Goal: Information Seeking & Learning: Check status

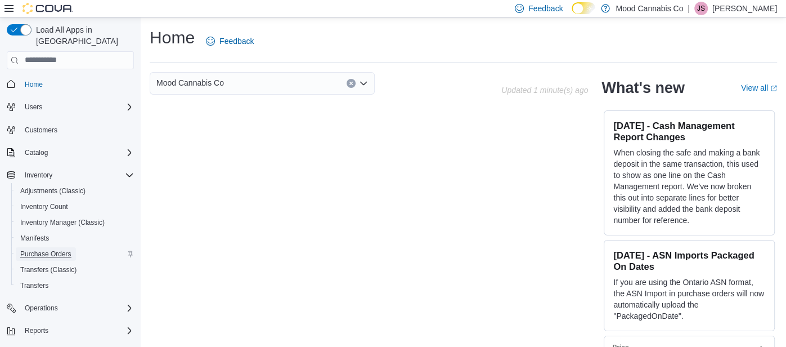
click at [64, 249] on span "Purchase Orders" at bounding box center [45, 253] width 51 height 9
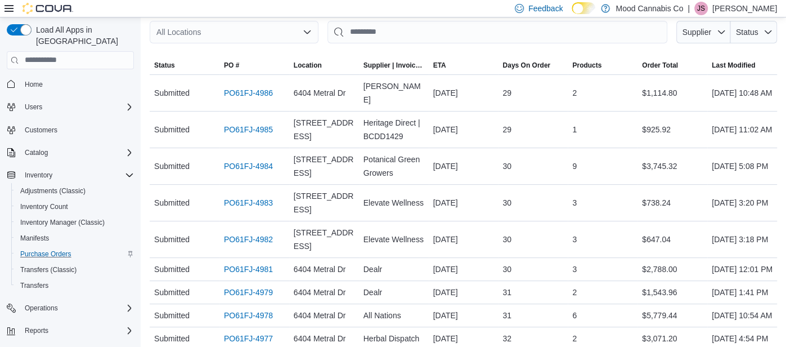
scroll to position [147, 0]
click at [252, 206] on link "PO61FJ-4983" at bounding box center [248, 204] width 49 height 14
click at [228, 239] on link "PO61FJ-4982" at bounding box center [248, 241] width 49 height 14
click at [771, 8] on p "[PERSON_NAME]" at bounding box center [745, 9] width 65 height 14
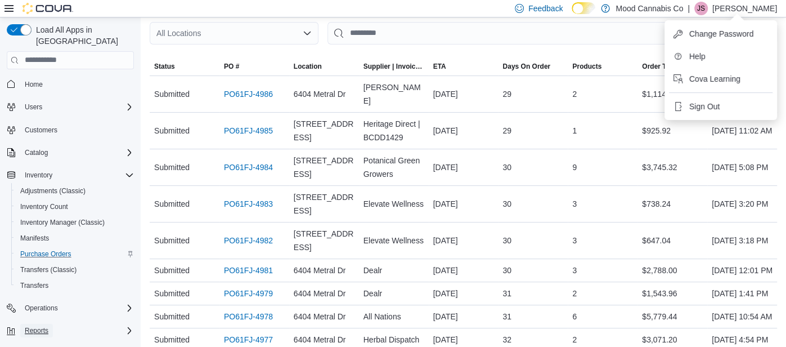
click at [23, 324] on button "Reports" at bounding box center [36, 331] width 33 height 14
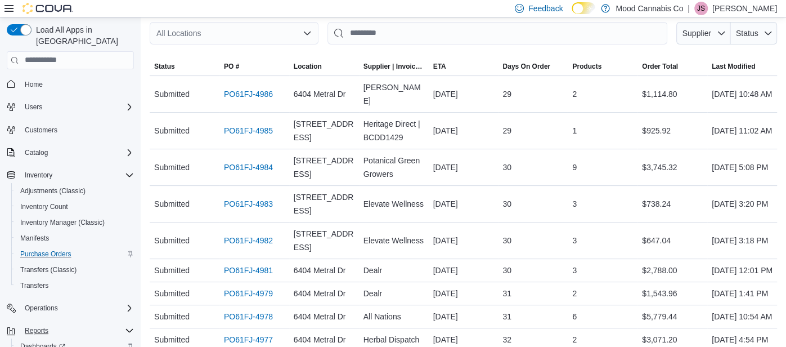
scroll to position [40, 0]
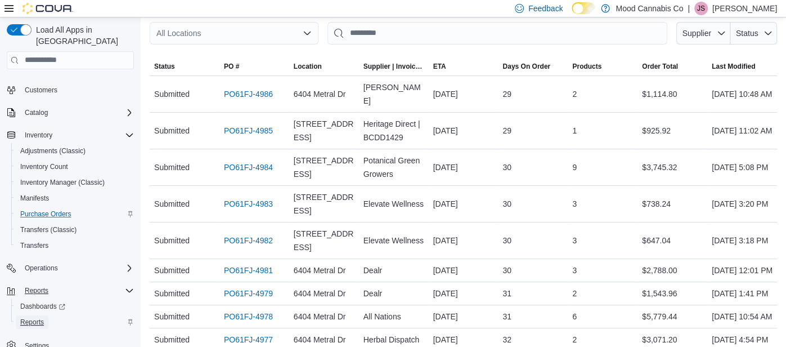
click at [32, 317] on span "Reports" at bounding box center [32, 321] width 24 height 9
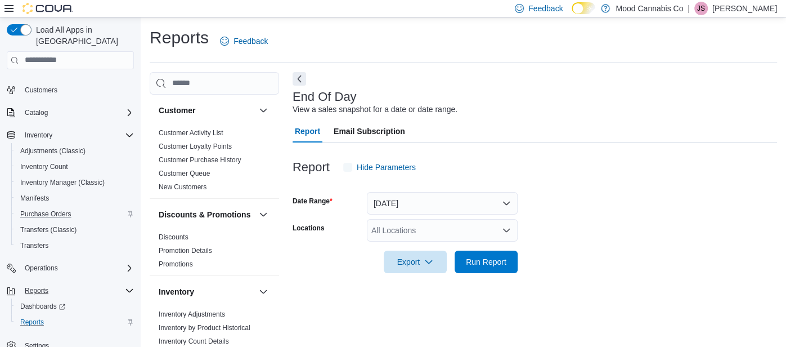
scroll to position [16, 0]
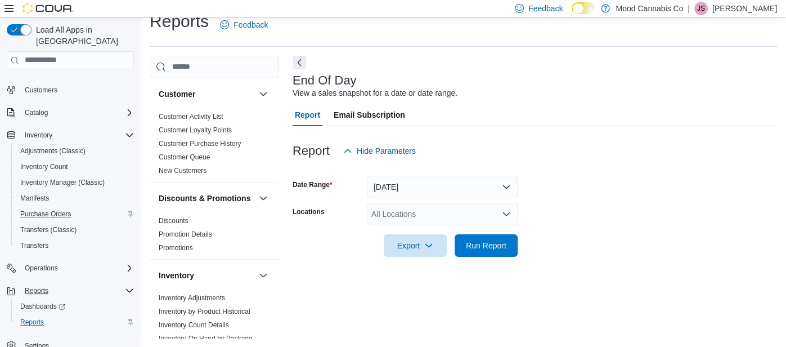
click at [418, 201] on form "Date Range Today Locations All Locations Export Run Report" at bounding box center [535, 209] width 485 height 95
click at [418, 215] on div "All Locations" at bounding box center [442, 214] width 151 height 23
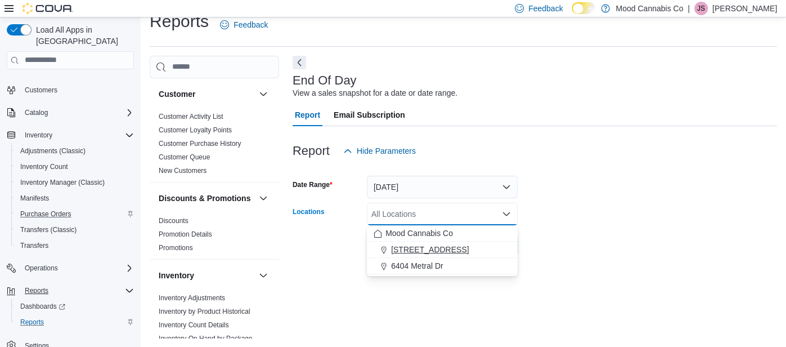
click at [413, 253] on span "[STREET_ADDRESS]" at bounding box center [430, 249] width 78 height 11
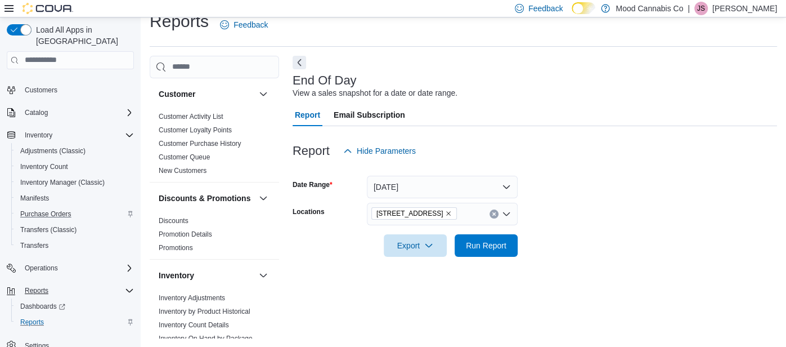
click at [457, 258] on div at bounding box center [535, 264] width 485 height 14
click at [456, 245] on button "Run Report" at bounding box center [486, 245] width 63 height 23
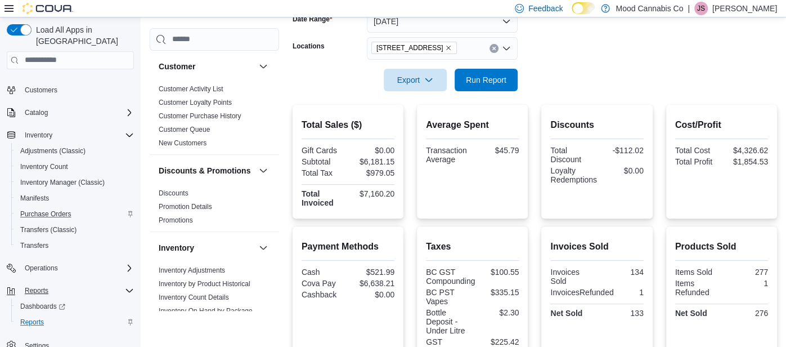
scroll to position [181, 0]
click at [498, 49] on button "Clear input" at bounding box center [494, 48] width 9 height 9
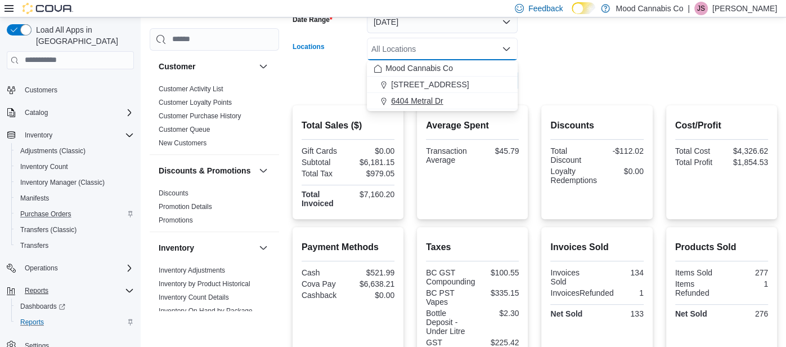
click at [454, 96] on div "6404 Metral Dr" at bounding box center [442, 100] width 137 height 11
click at [454, 96] on div at bounding box center [535, 99] width 485 height 14
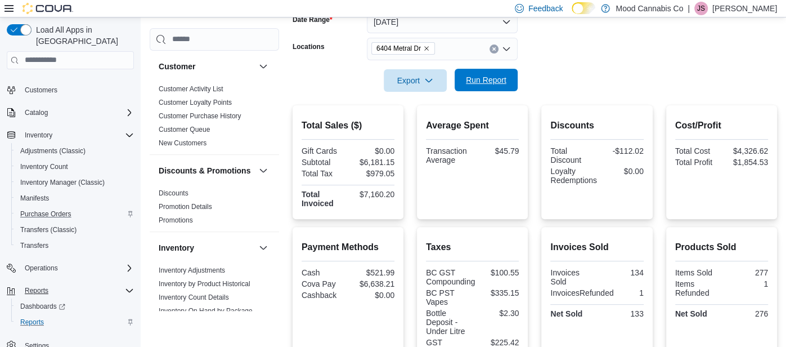
click at [463, 89] on span "Run Report" at bounding box center [487, 80] width 50 height 23
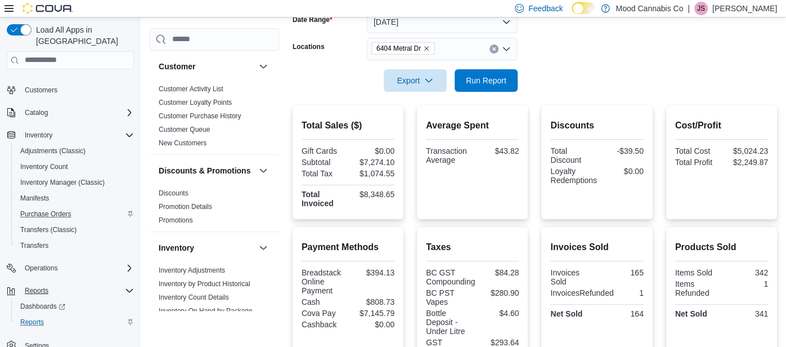
scroll to position [110, 0]
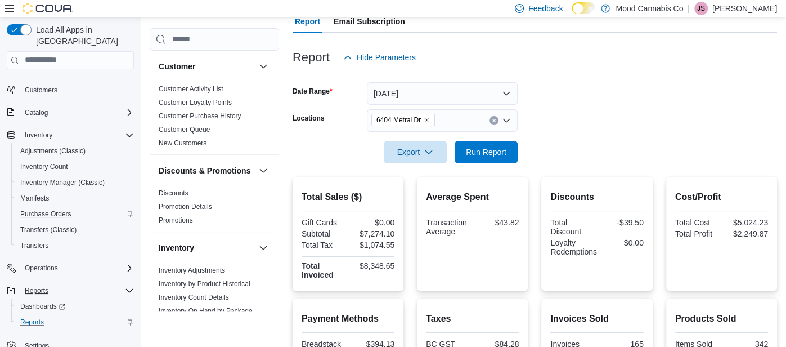
click at [494, 119] on icon "Clear input" at bounding box center [493, 120] width 3 height 3
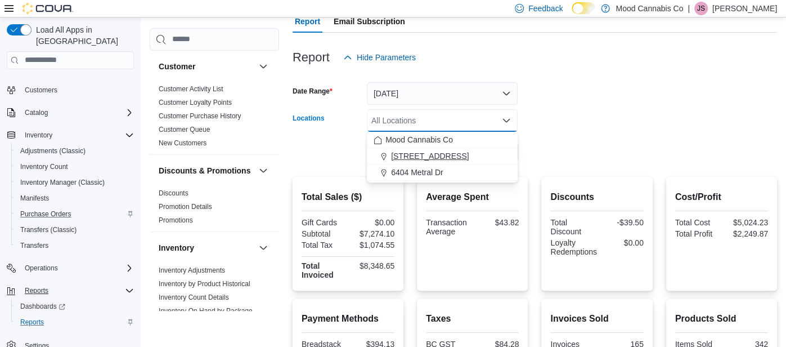
click at [487, 158] on div "[STREET_ADDRESS]" at bounding box center [442, 155] width 137 height 11
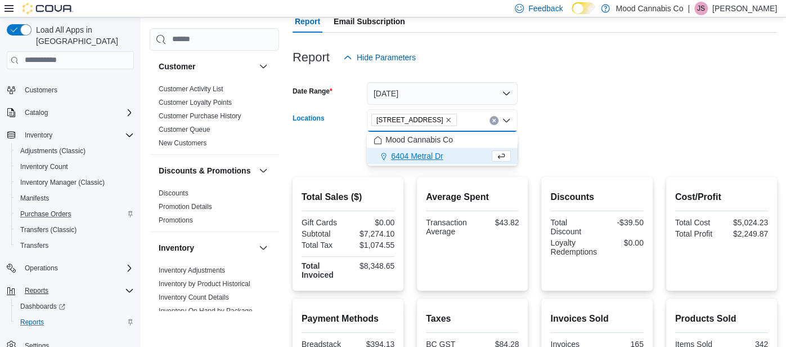
drag, startPoint x: 489, startPoint y: 161, endPoint x: 489, endPoint y: 168, distance: 6.8
click at [489, 168] on body "Feedback Dark Mode Mood Cannabis Co | JS Jazmine Strand Load All Apps in New Hu…" at bounding box center [393, 280] width 786 height 781
click at [489, 168] on div at bounding box center [535, 170] width 485 height 14
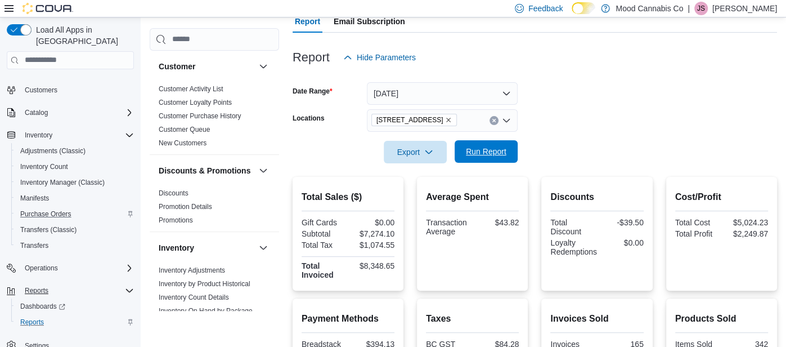
click at [490, 157] on span "Run Report" at bounding box center [487, 151] width 50 height 23
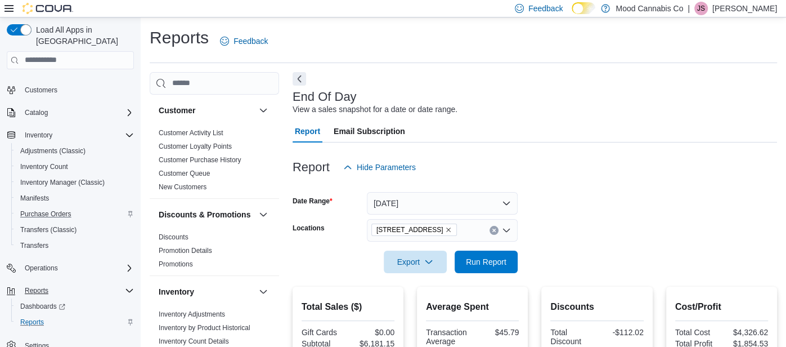
click at [729, 4] on p "[PERSON_NAME]" at bounding box center [745, 9] width 65 height 14
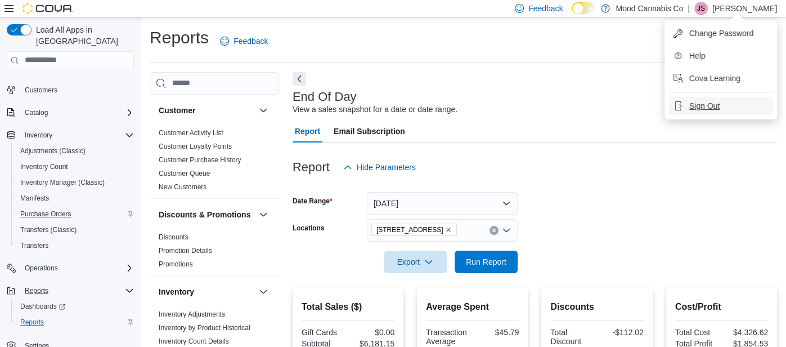
click at [729, 113] on button "Sign Out" at bounding box center [721, 106] width 104 height 18
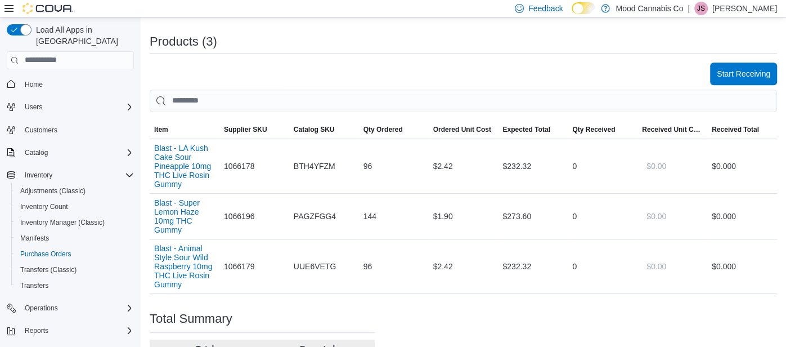
scroll to position [340, 0]
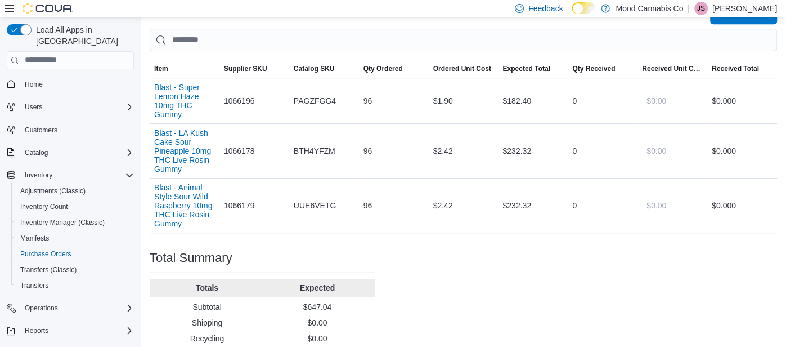
scroll to position [397, 0]
